Goal: Task Accomplishment & Management: Manage account settings

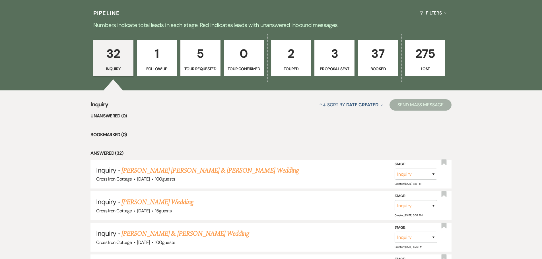
scroll to position [142, 0]
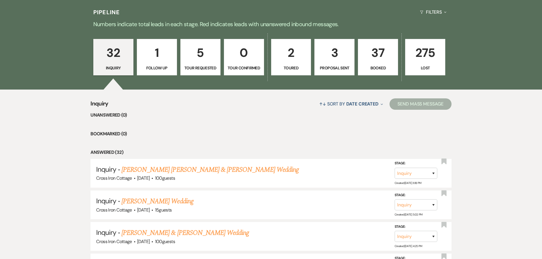
click at [381, 56] on p "37" at bounding box center [378, 52] width 33 height 19
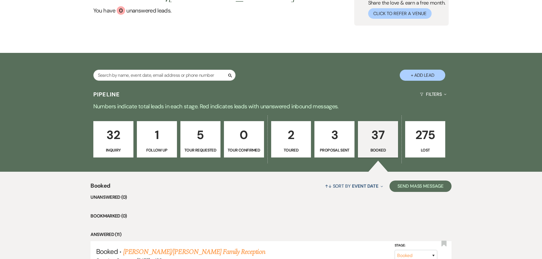
scroll to position [57, 0]
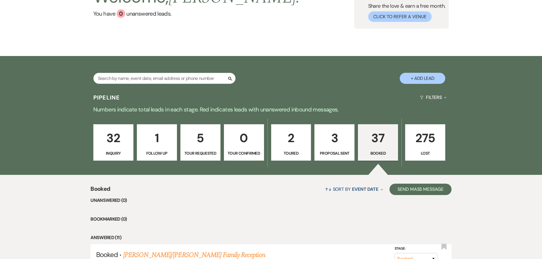
click at [338, 143] on p "3" at bounding box center [334, 138] width 33 height 19
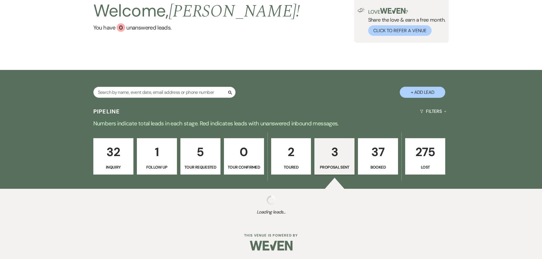
select select "6"
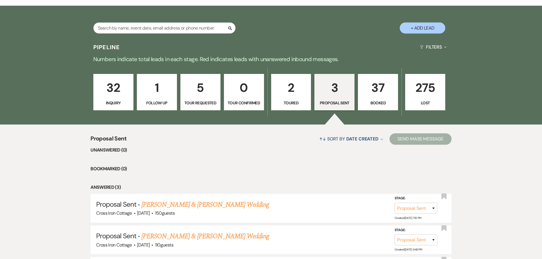
scroll to position [171, 0]
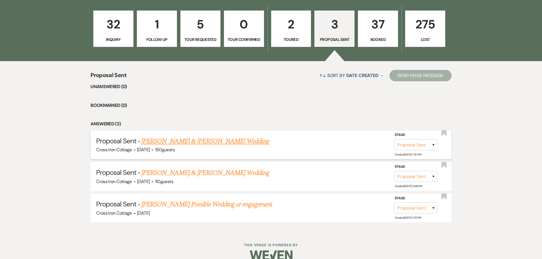
click at [183, 142] on link "[PERSON_NAME] & [PERSON_NAME] Wedding" at bounding box center [205, 141] width 128 height 10
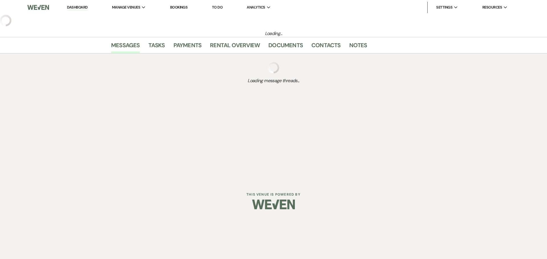
select select "6"
select select "5"
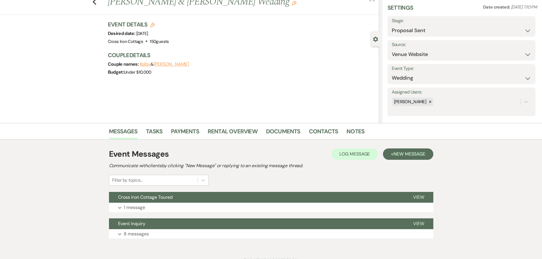
scroll to position [44, 0]
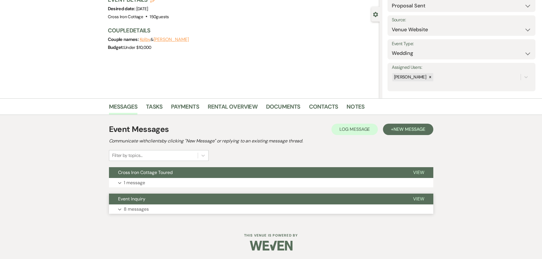
click at [134, 210] on p "8 messages" at bounding box center [136, 209] width 25 height 7
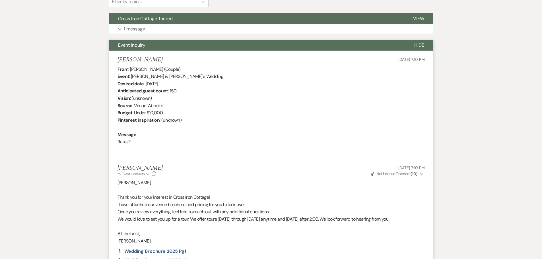
scroll to position [0, 0]
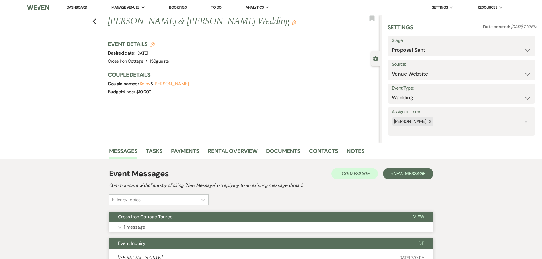
click at [150, 221] on button "Cross Iron Cottage Toured" at bounding box center [256, 217] width 295 height 11
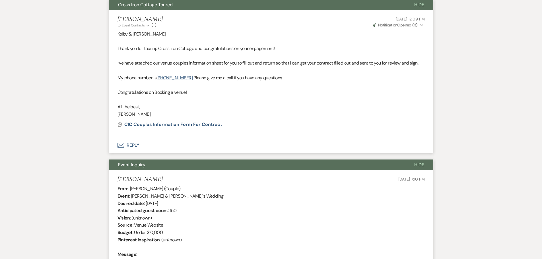
scroll to position [199, 0]
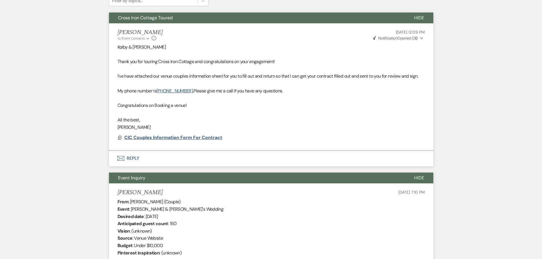
click at [192, 135] on span "CIC Couples Information Form For Contract" at bounding box center [173, 138] width 98 height 6
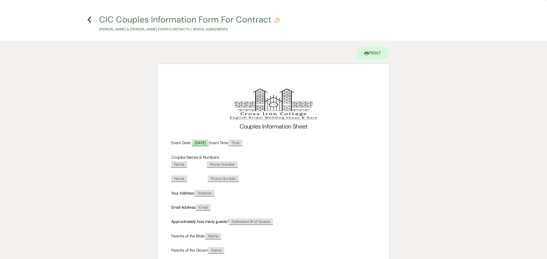
click at [91, 20] on h4 "Previous CIC Couples Information Form For Contract Pencil [PERSON_NAME] & [PERS…" at bounding box center [273, 23] width 410 height 19
click at [88, 21] on icon "Previous" at bounding box center [89, 19] width 4 height 7
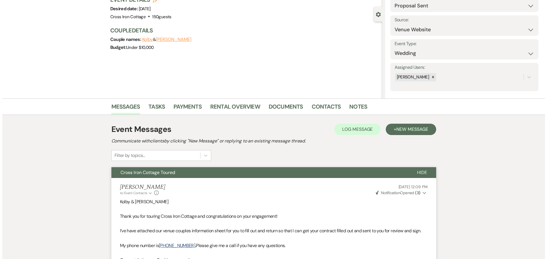
scroll to position [0, 0]
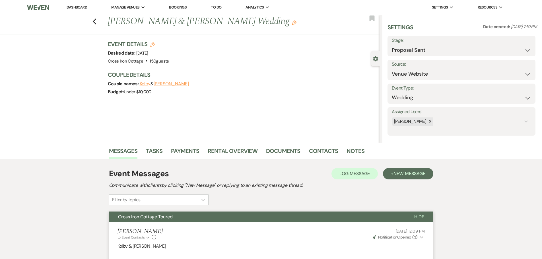
click at [153, 44] on use "button" at bounding box center [152, 44] width 5 height 5
select select "771"
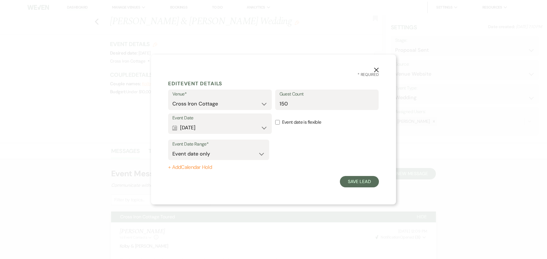
click at [209, 119] on label "Event Date" at bounding box center [219, 118] width 95 height 8
click at [261, 129] on button "Calendar [DATE] Expand" at bounding box center [219, 127] width 95 height 11
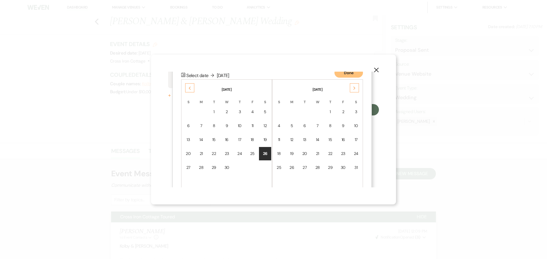
scroll to position [73, 0]
click at [356, 139] on div "17" at bounding box center [355, 139] width 5 height 6
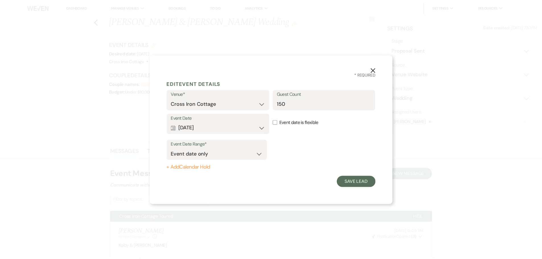
scroll to position [0, 0]
click at [265, 156] on div "Event Date Range* Event date only Event date and" at bounding box center [218, 150] width 101 height 20
click at [261, 152] on select "Event date only Event date and" at bounding box center [218, 154] width 93 height 11
select select "eventDateAnd"
click at [172, 149] on select "Event date only Event date and" at bounding box center [218, 154] width 93 height 11
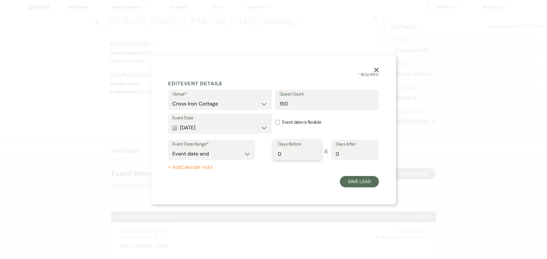
click at [301, 157] on input "0" at bounding box center [297, 154] width 39 height 11
type input "1"
click at [314, 153] on input "1" at bounding box center [297, 154] width 39 height 11
click at [354, 180] on button "Save Lead" at bounding box center [359, 181] width 39 height 11
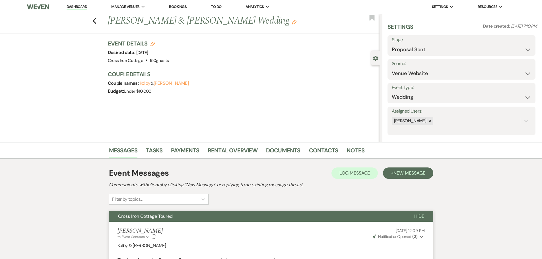
scroll to position [142, 0]
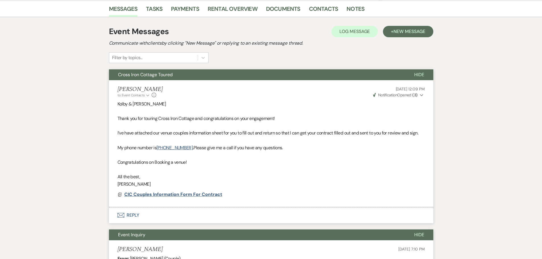
click at [189, 195] on span "CIC Couples Information Form For Contract" at bounding box center [173, 195] width 98 height 6
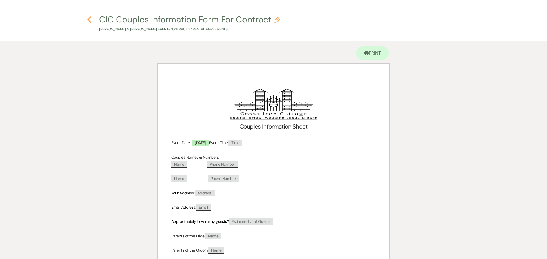
click at [88, 18] on icon "Previous" at bounding box center [89, 19] width 4 height 7
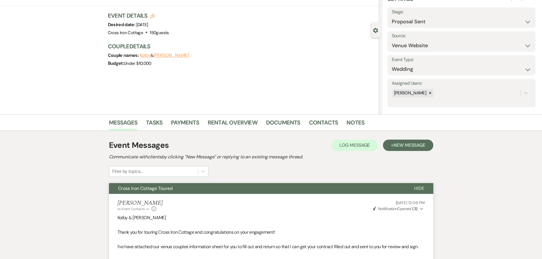
scroll to position [0, 0]
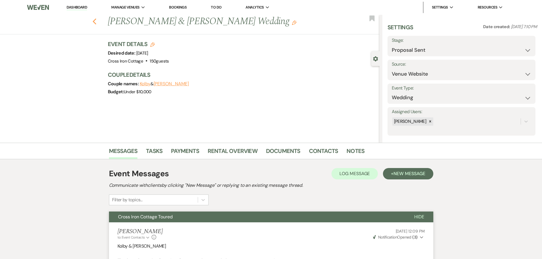
click at [95, 22] on use "button" at bounding box center [95, 22] width 4 height 6
select select "6"
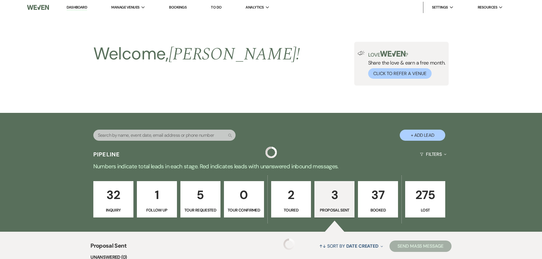
scroll to position [171, 0]
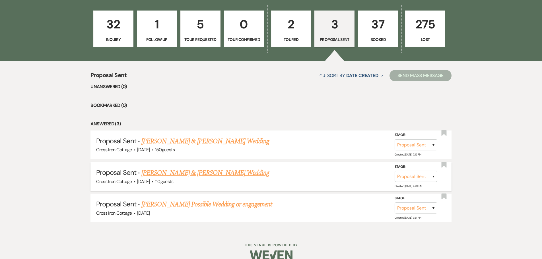
click at [220, 172] on link "[PERSON_NAME] & [PERSON_NAME] Wedding" at bounding box center [205, 173] width 128 height 10
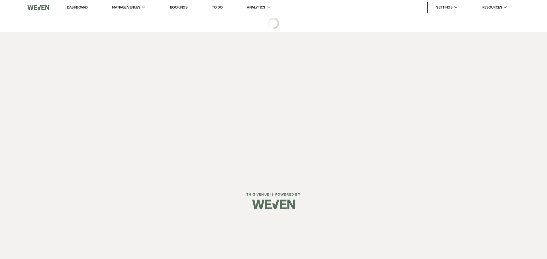
select select "6"
select select "8"
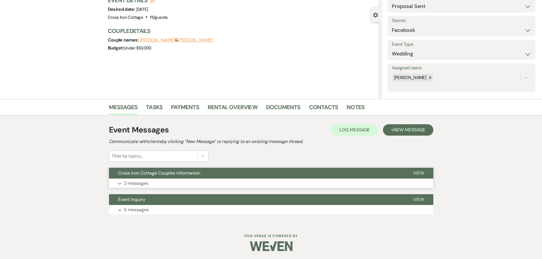
scroll to position [44, 0]
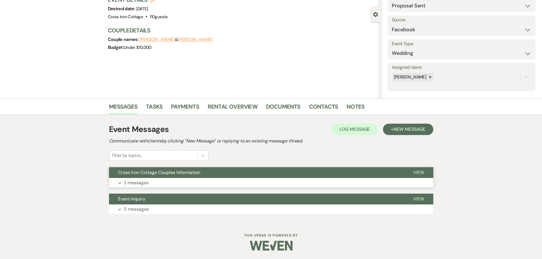
click at [143, 181] on p "2 messages" at bounding box center [136, 182] width 25 height 7
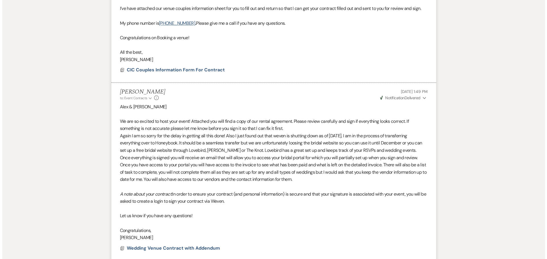
scroll to position [329, 0]
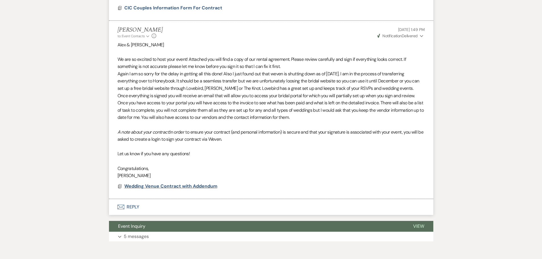
click at [179, 189] on span "Wedding Venue Contract with Addendum" at bounding box center [170, 186] width 93 height 6
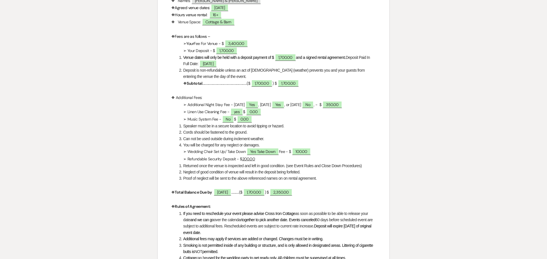
scroll to position [0, 0]
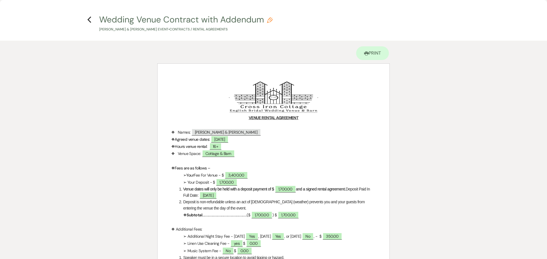
select select "6"
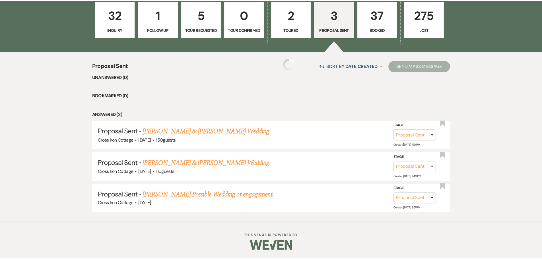
scroll to position [171, 0]
